Goal: Information Seeking & Learning: Learn about a topic

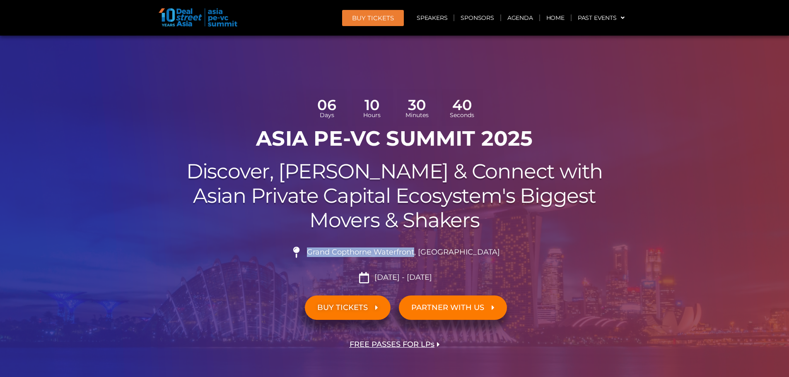
drag, startPoint x: 330, startPoint y: 251, endPoint x: 437, endPoint y: 257, distance: 106.6
click at [437, 257] on span "Grand Copthorne Waterfront, [GEOGRAPHIC_DATA]​" at bounding box center [402, 252] width 195 height 9
copy span "Grand Copthorne Waterfront"
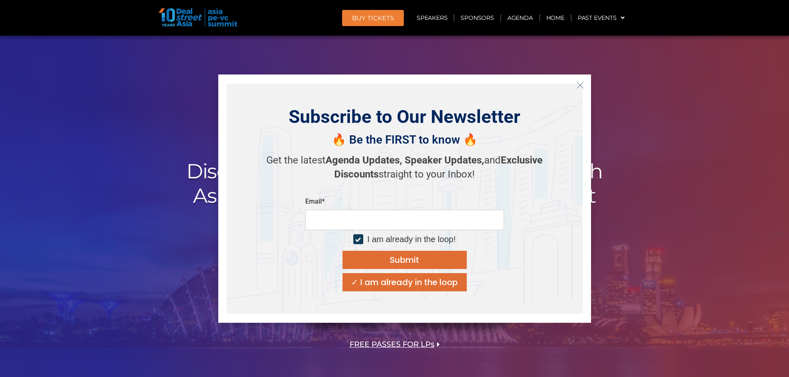
click at [618, 307] on div "PARTNER WITH US" at bounding box center [511, 308] width 232 height 33
click at [587, 81] on div "Subscribe to Our Newsletter 🔥 Be the FIRST to know 🔥 Get the latest Agenda Upda…" at bounding box center [404, 199] width 373 height 249
click at [581, 87] on icon "Close" at bounding box center [580, 85] width 7 height 7
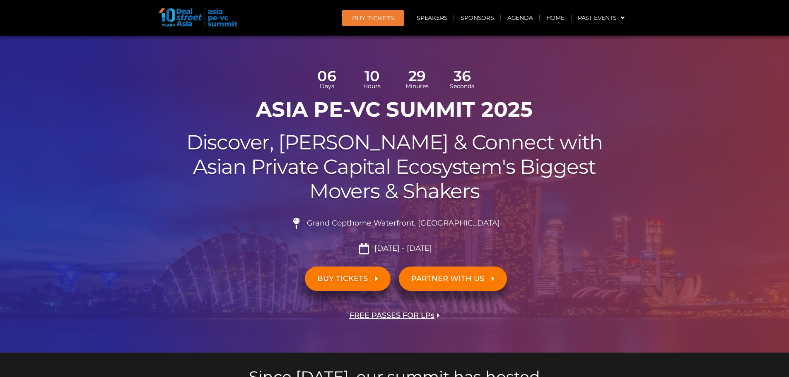
scroll to position [41, 0]
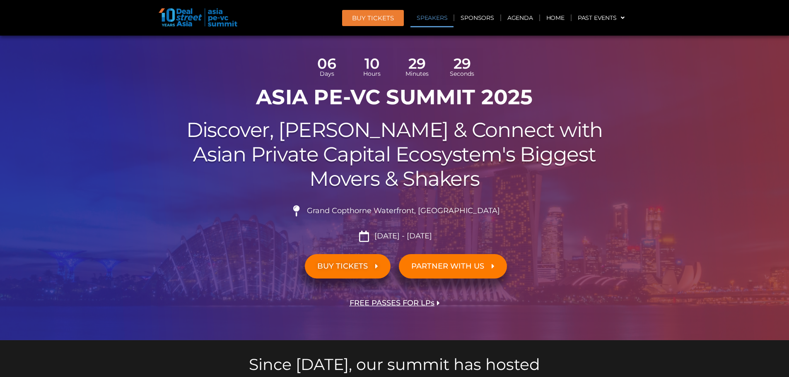
click at [442, 19] on link "Speakers" at bounding box center [432, 17] width 43 height 19
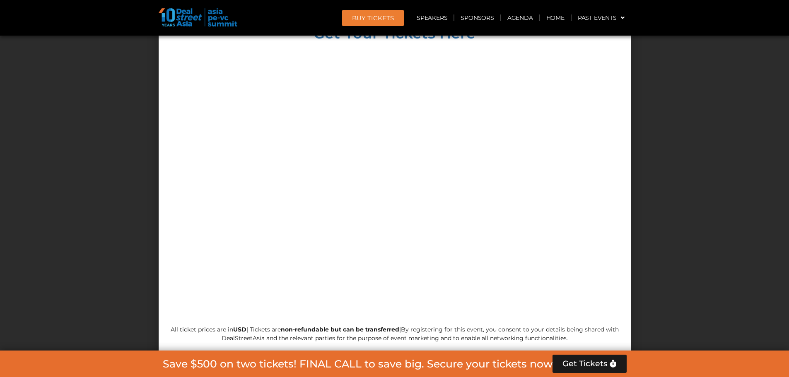
scroll to position [5331, 0]
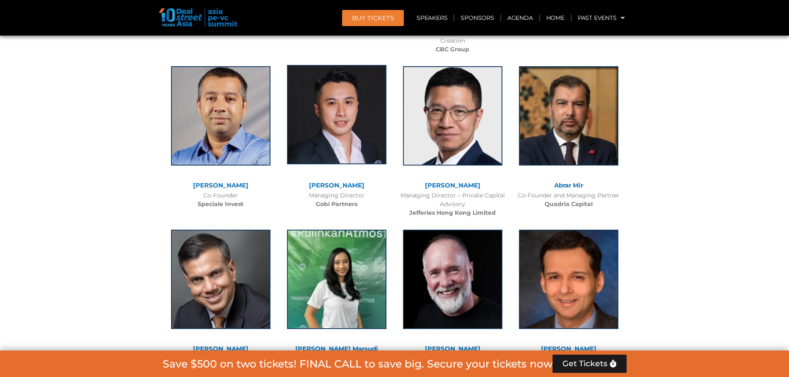
click at [352, 77] on img at bounding box center [336, 114] width 99 height 99
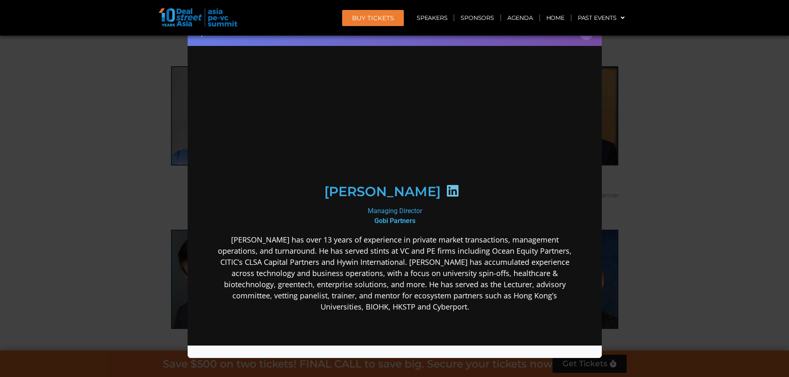
scroll to position [0, 0]
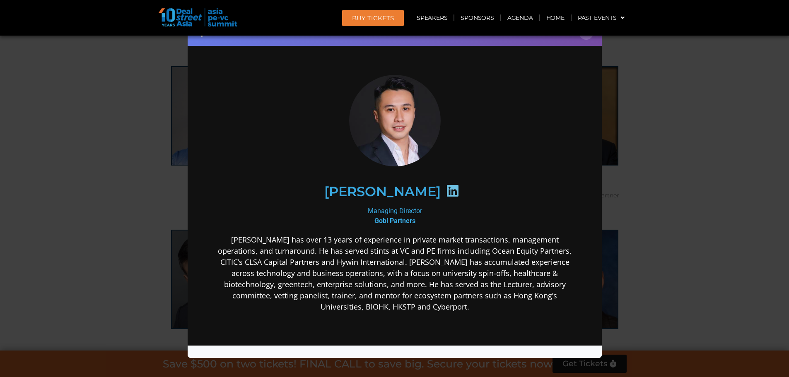
click at [661, 210] on div "Speaker Profile ×" at bounding box center [394, 188] width 789 height 377
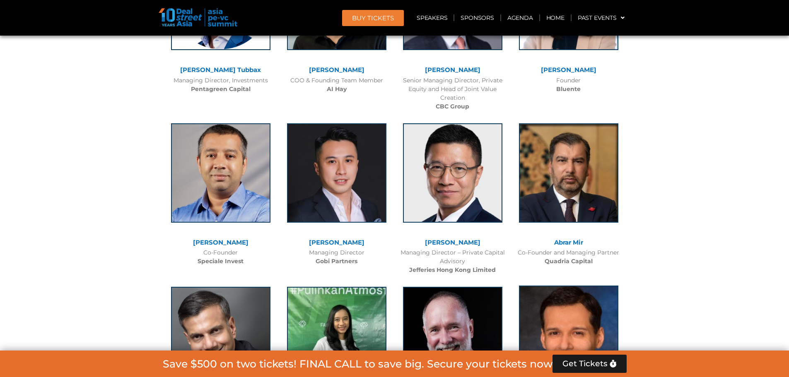
scroll to position [5166, 0]
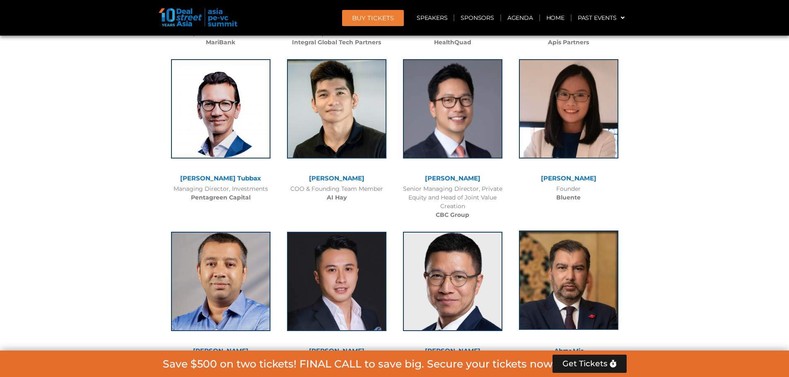
click at [568, 231] on img at bounding box center [568, 280] width 99 height 99
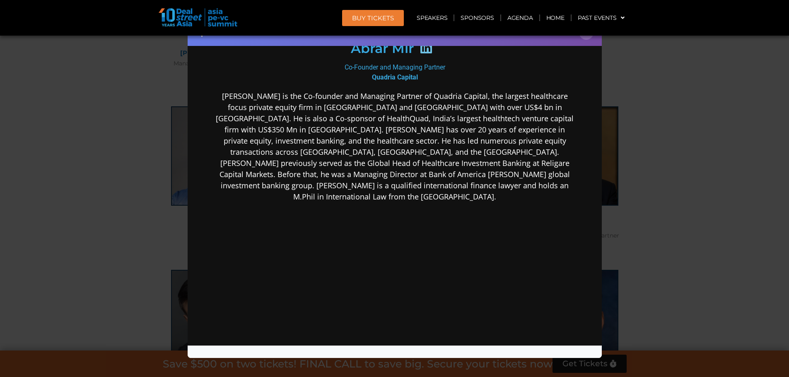
scroll to position [5373, 0]
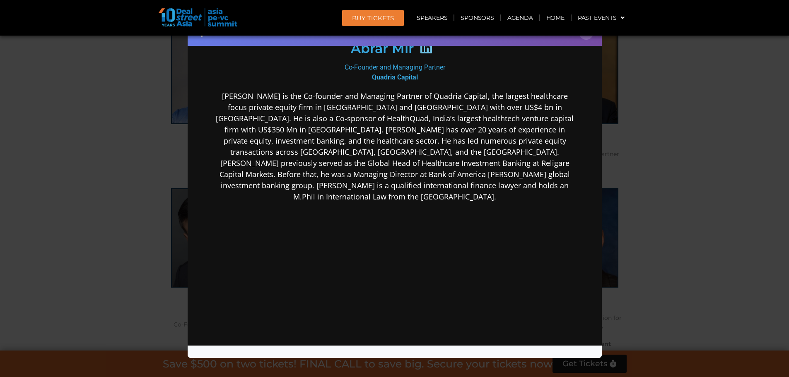
drag, startPoint x: 724, startPoint y: 206, endPoint x: 715, endPoint y: 196, distance: 13.8
click at [723, 203] on div "Speaker Profile ×" at bounding box center [394, 188] width 789 height 377
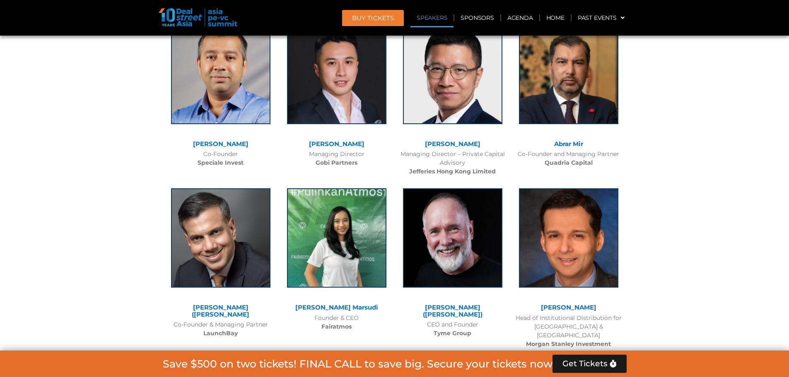
click at [429, 21] on link "Speakers" at bounding box center [432, 17] width 43 height 19
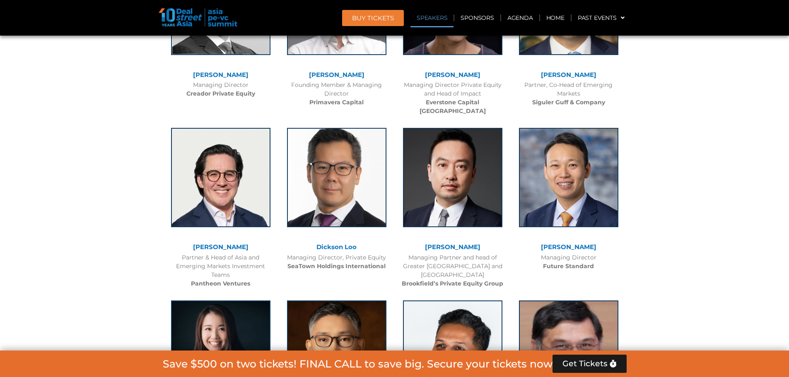
scroll to position [982, 0]
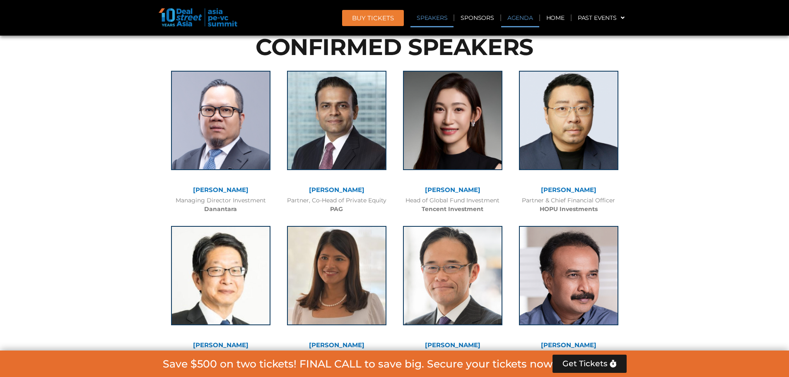
click at [520, 23] on link "Agenda" at bounding box center [520, 17] width 38 height 19
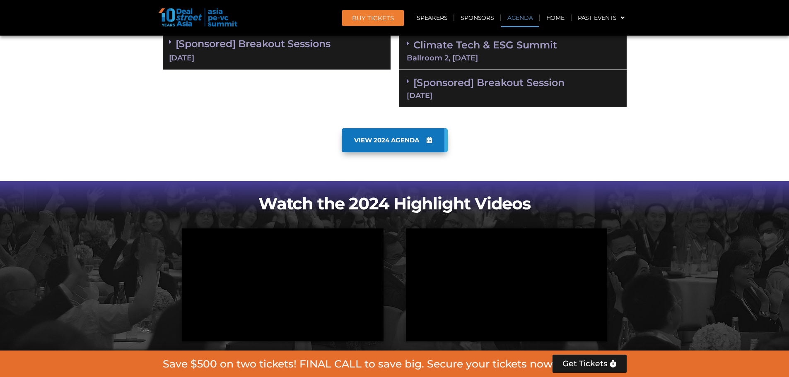
scroll to position [478, 0]
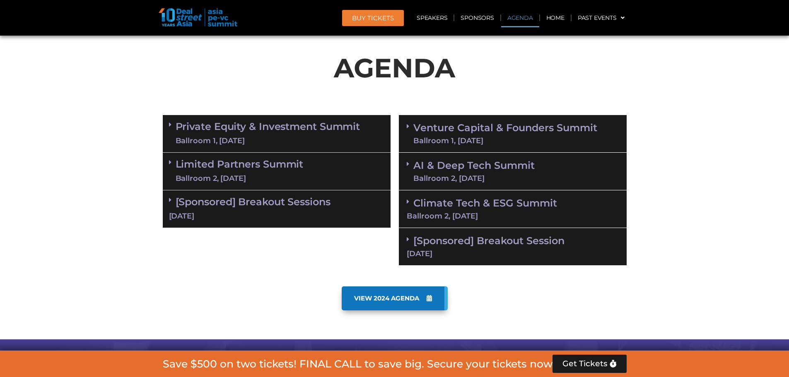
click at [274, 139] on div "Ballroom 1, [DATE]" at bounding box center [268, 141] width 185 height 10
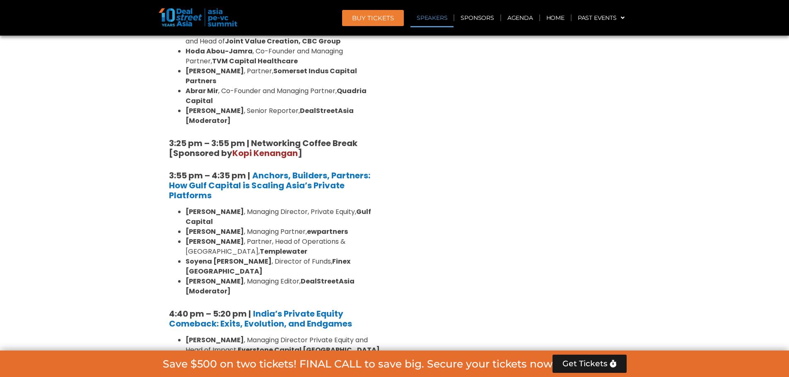
scroll to position [1628, 0]
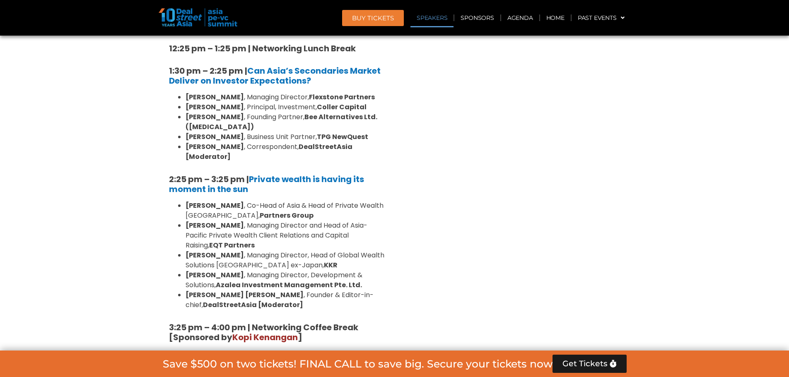
scroll to position [2523, 0]
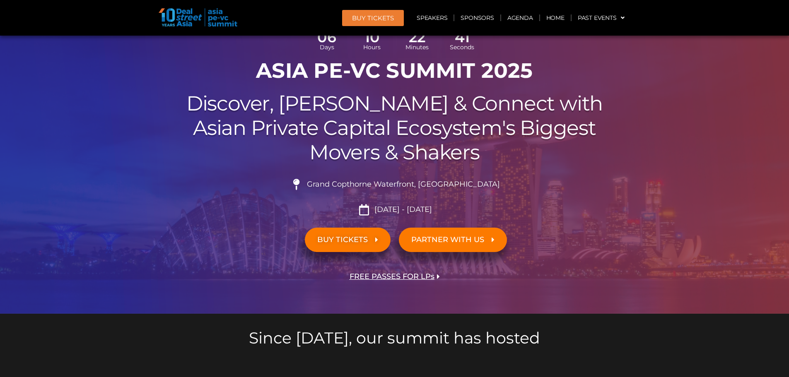
scroll to position [0, 0]
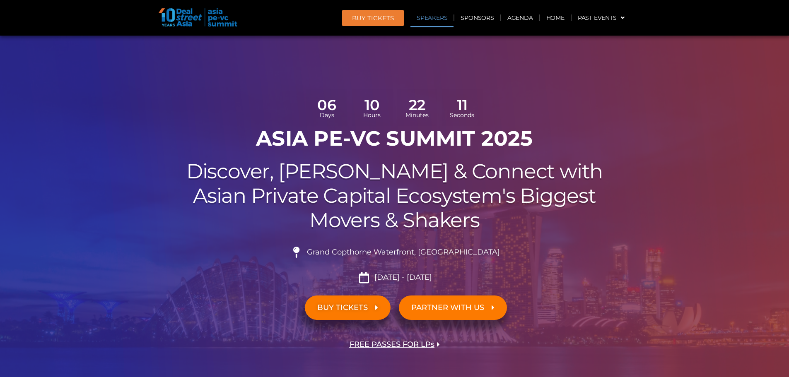
click at [443, 18] on link "Speakers" at bounding box center [432, 17] width 43 height 19
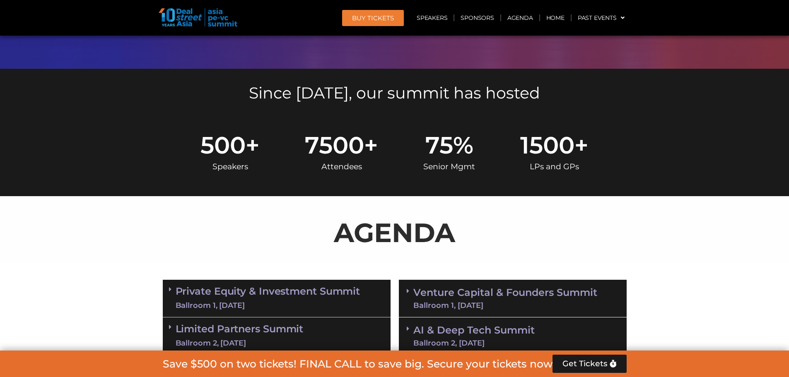
scroll to position [341, 0]
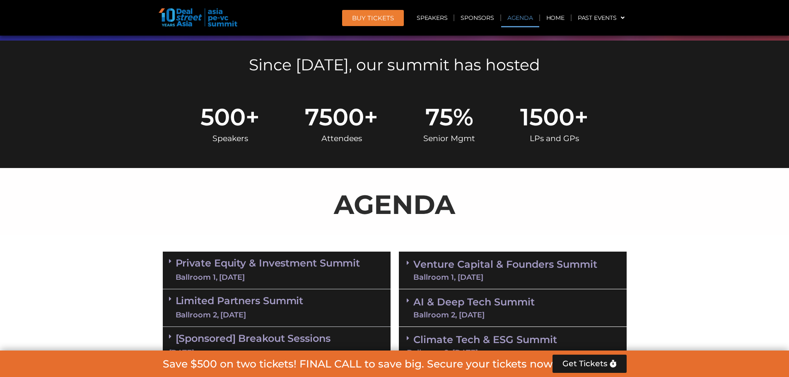
click at [304, 253] on div "Private Equity & Investment Summit Ballroom 1, [DATE]" at bounding box center [277, 271] width 228 height 38
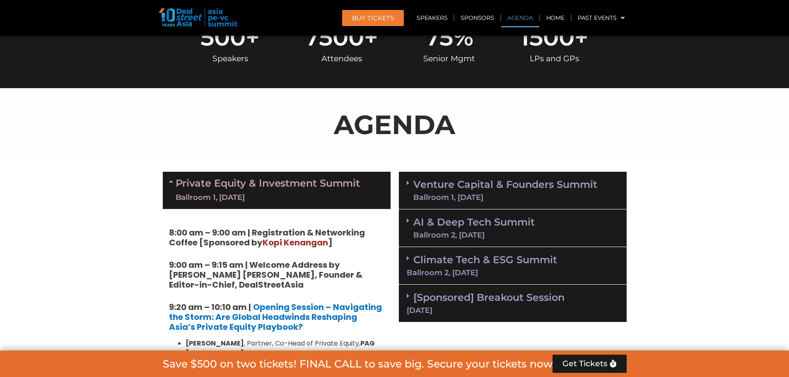
scroll to position [408, 0]
